Goal: Check status: Check status

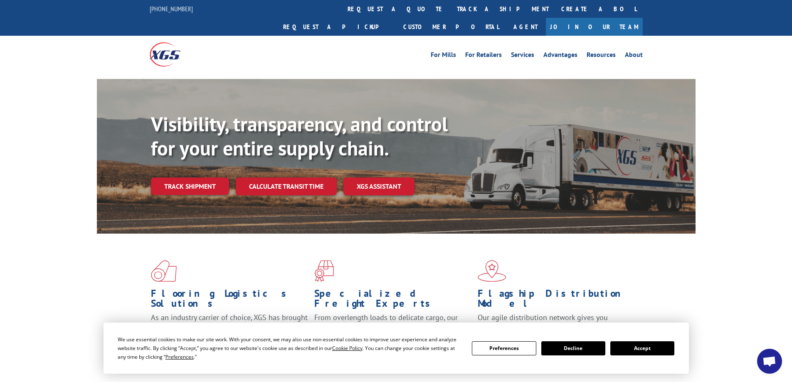
click at [653, 348] on button "Accept" at bounding box center [642, 348] width 64 height 14
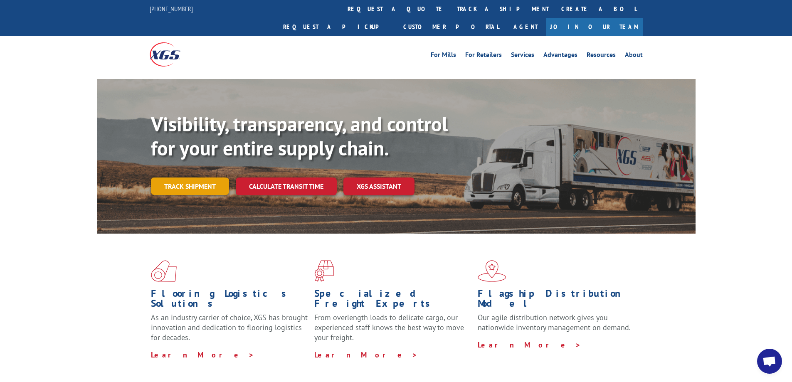
click at [184, 177] on link "Track shipment" at bounding box center [190, 185] width 78 height 17
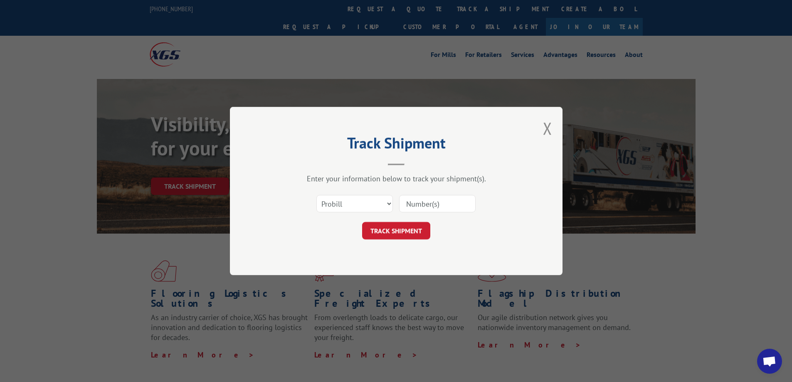
click at [431, 203] on input at bounding box center [437, 203] width 76 height 17
paste input "16229808"
type input "16229808"
click at [390, 229] on button "TRACK SHIPMENT" at bounding box center [396, 230] width 68 height 17
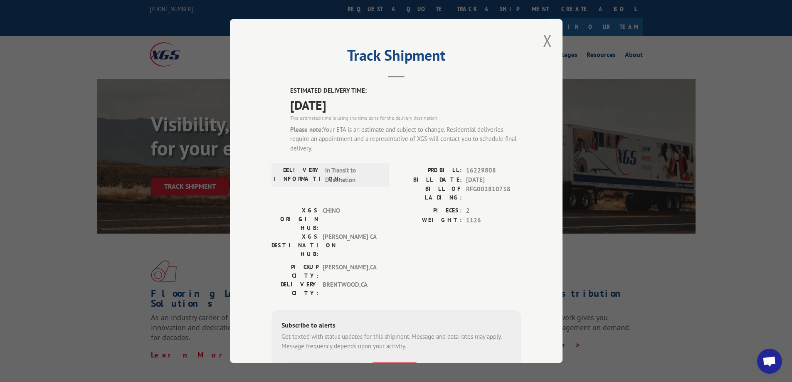
scroll to position [69, 0]
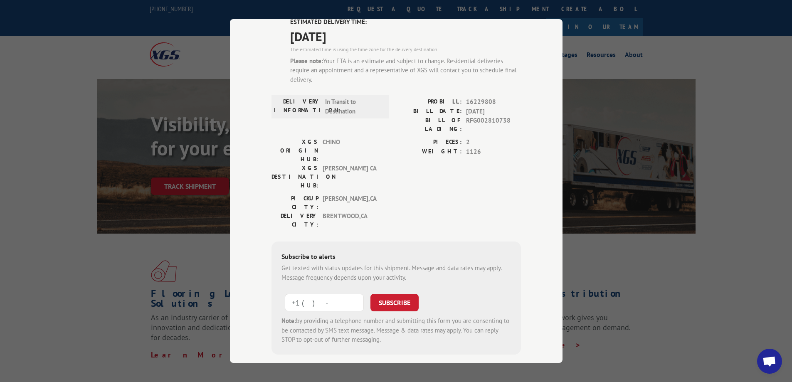
click at [316, 294] on input "+1 (___) ___-____" at bounding box center [324, 302] width 79 height 17
type input "[PHONE_NUMBER]"
click at [396, 294] on button "SUBSCRIBE" at bounding box center [394, 302] width 48 height 17
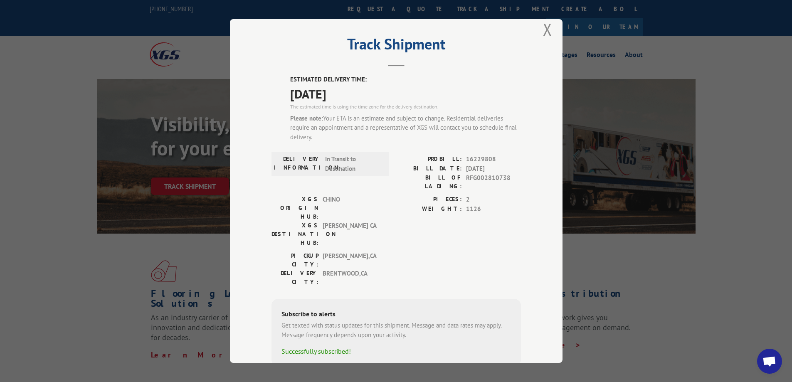
scroll to position [0, 0]
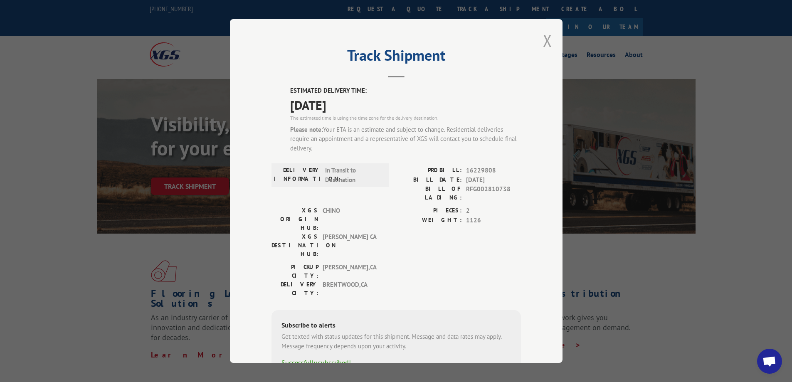
click at [543, 39] on button "Close modal" at bounding box center [547, 41] width 9 height 22
